Goal: Find specific page/section: Find specific page/section

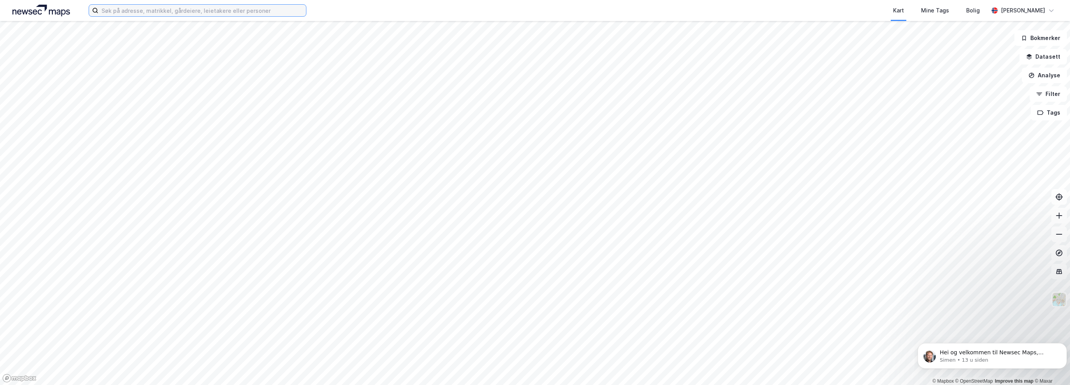
click at [189, 9] on input at bounding box center [202, 11] width 208 height 12
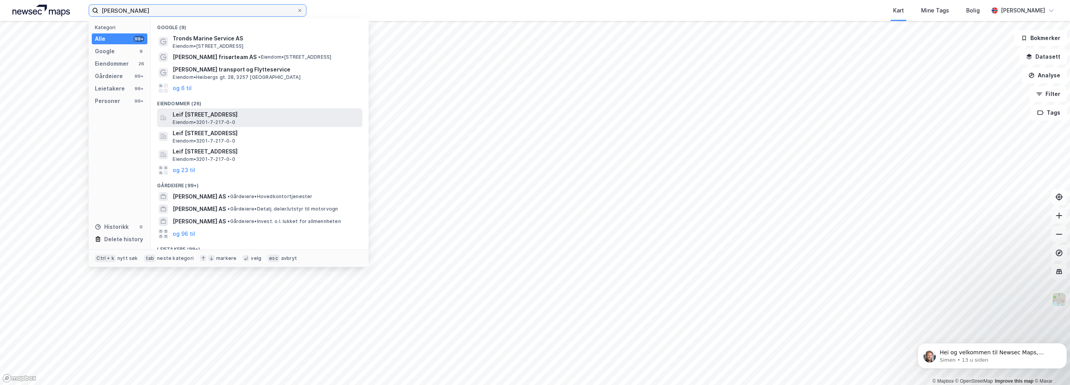
type input "[PERSON_NAME]"
click at [234, 115] on span "Leif [STREET_ADDRESS]" at bounding box center [266, 114] width 187 height 9
